Goal: Find specific page/section: Find specific page/section

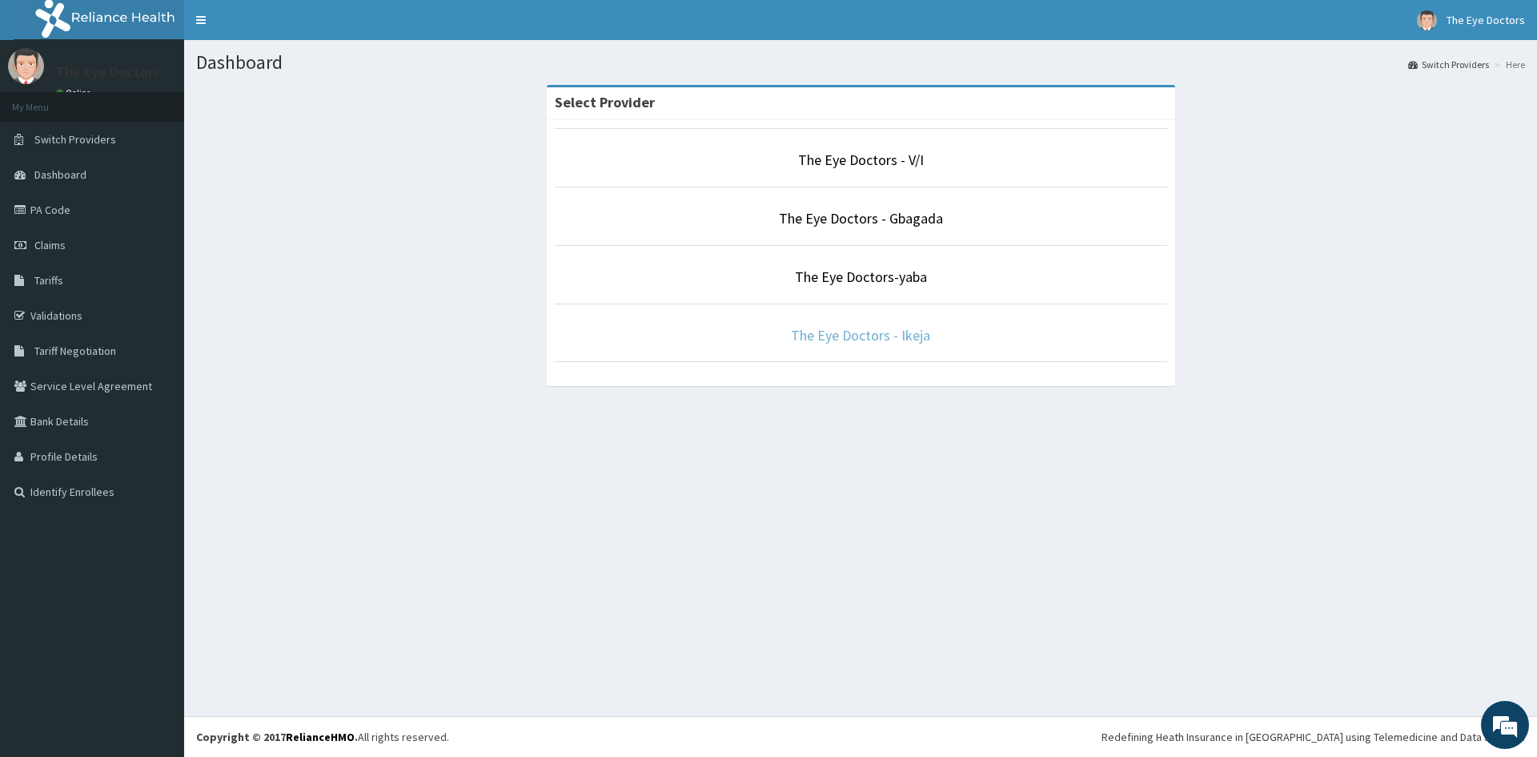
click at [842, 328] on link "The Eye Doctors - Ikeja" at bounding box center [860, 335] width 139 height 18
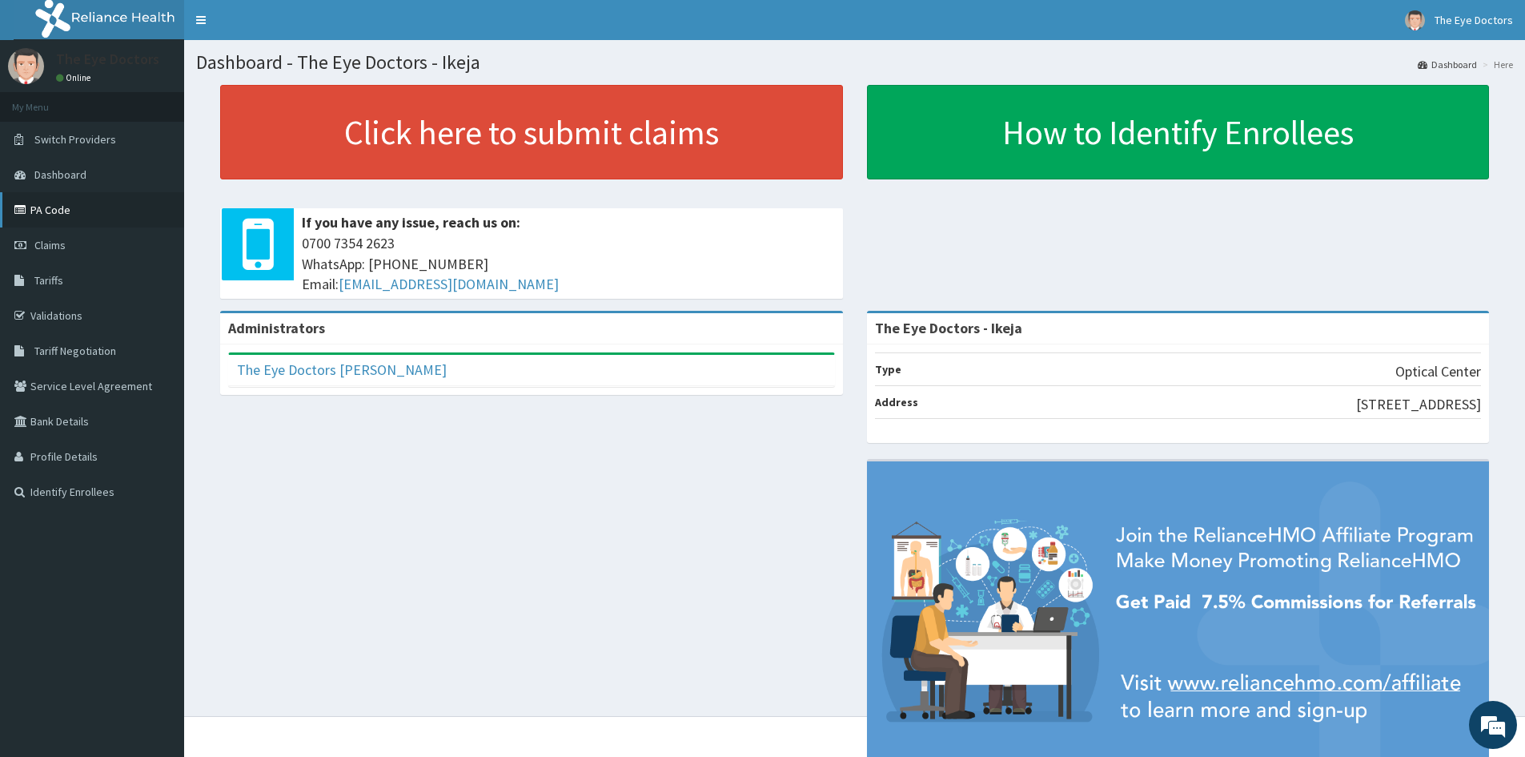
click at [70, 201] on link "PA Code" at bounding box center [92, 209] width 184 height 35
